Goal: Book appointment/travel/reservation

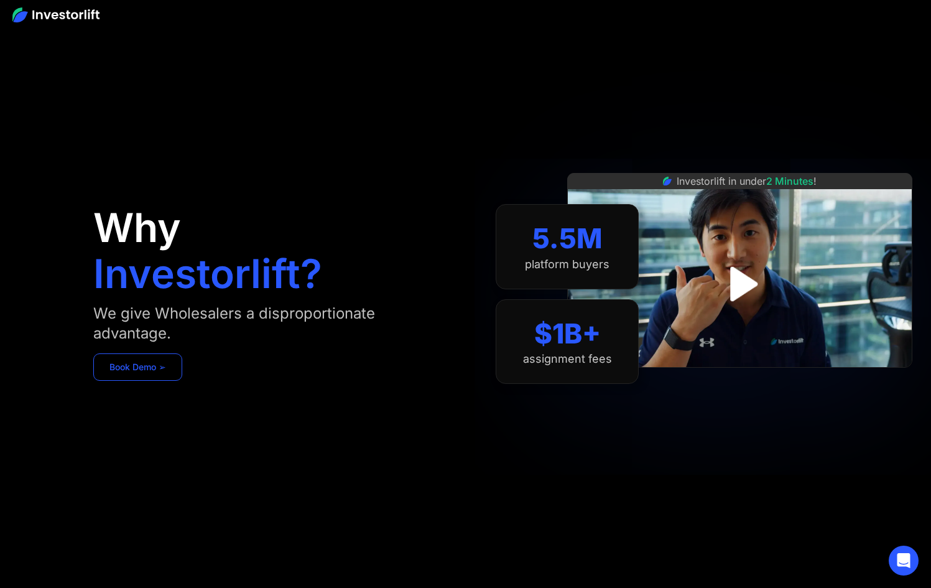
click at [136, 369] on link "Book Demo ➢" at bounding box center [137, 366] width 89 height 27
